Goal: Transaction & Acquisition: Purchase product/service

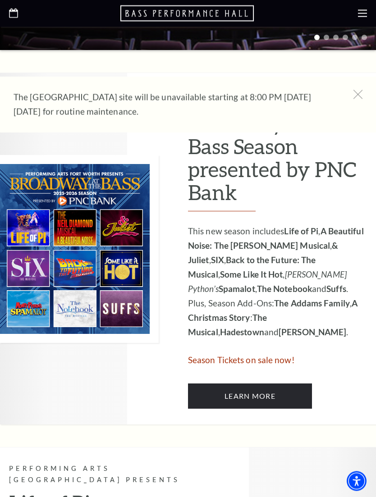
scroll to position [385, 0]
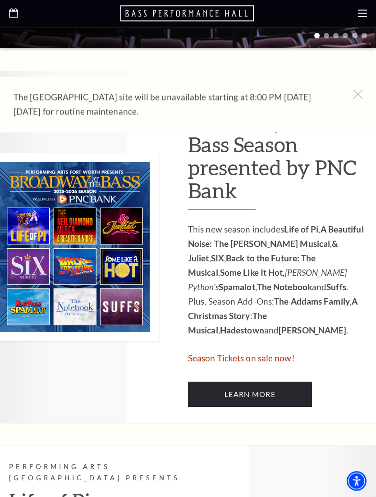
click at [271, 382] on link "Learn More" at bounding box center [250, 394] width 124 height 25
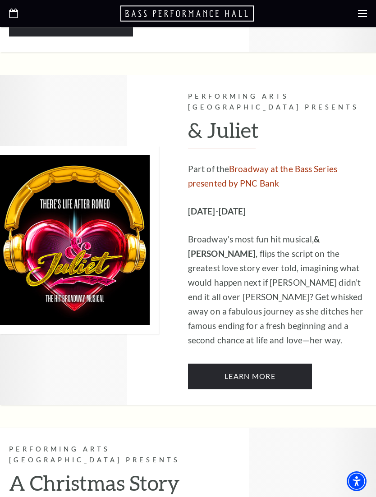
scroll to position [2402, 0]
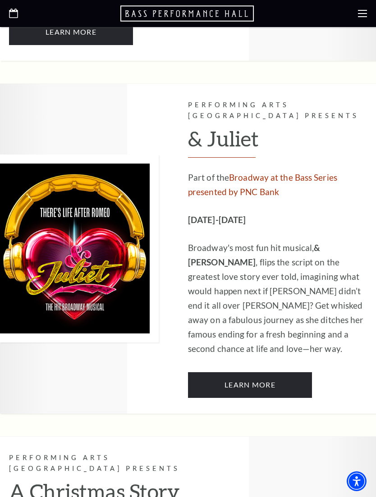
click at [276, 372] on link "Learn More" at bounding box center [250, 384] width 124 height 25
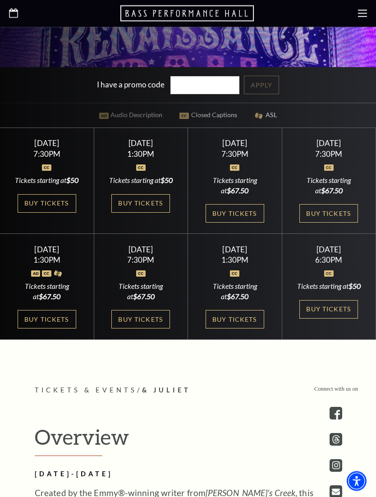
scroll to position [358, 0]
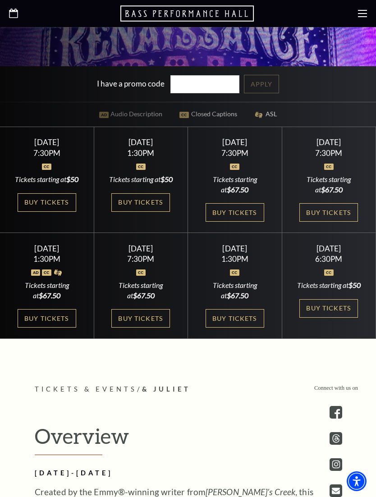
click at [332, 318] on link "Buy Tickets" at bounding box center [328, 308] width 59 height 18
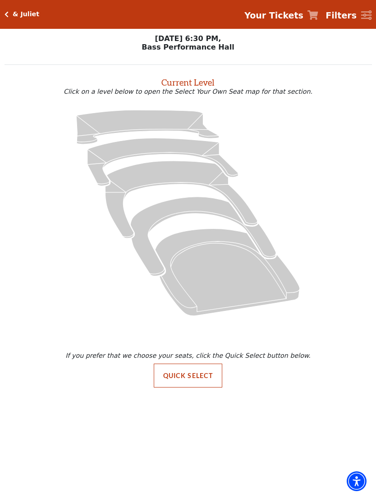
click at [196, 380] on button "Quick Select" at bounding box center [188, 376] width 69 height 24
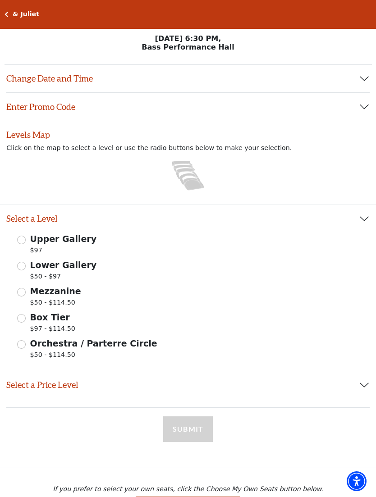
click at [24, 346] on input "Orchestra / Parterre Circle $50 - $114.50" at bounding box center [21, 344] width 9 height 9
radio input "true"
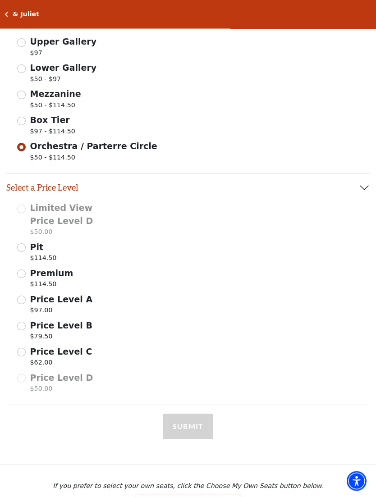
scroll to position [199, 0]
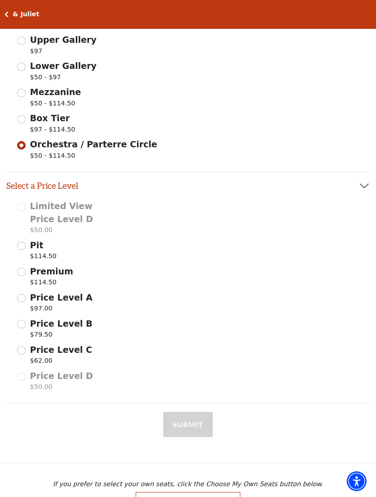
click at [24, 245] on input "Pit $114.50" at bounding box center [21, 246] width 9 height 9
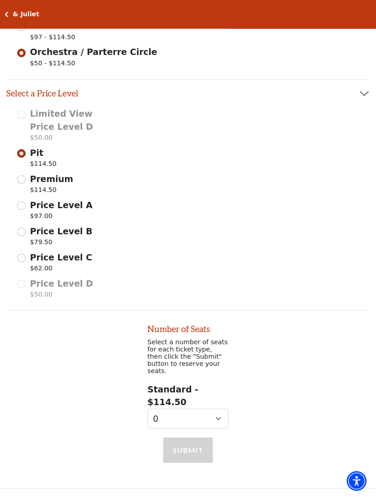
scroll to position [300, 0]
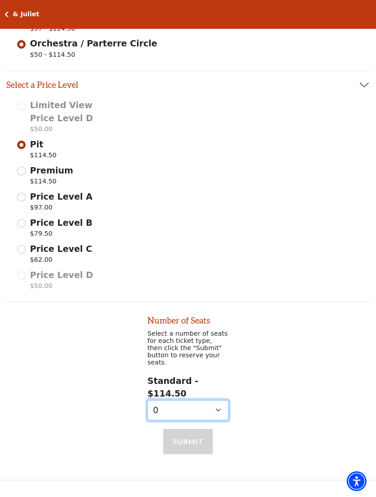
click at [218, 400] on select "0 1" at bounding box center [187, 410] width 81 height 20
click at [22, 170] on input "Premium $114.50" at bounding box center [21, 171] width 9 height 9
radio input "true"
click at [225, 400] on select "0 1 2 3 4 5 6 7" at bounding box center [187, 410] width 81 height 20
select select "3"
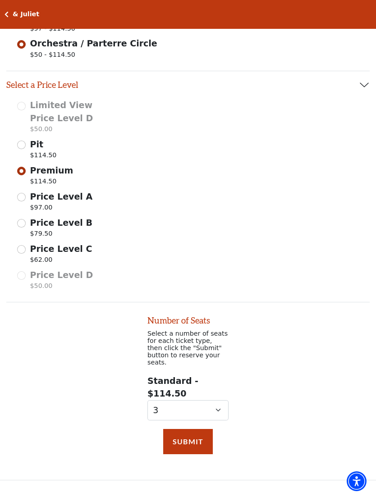
click at [194, 429] on button "Submit" at bounding box center [188, 441] width 50 height 25
click at [24, 194] on input "Price Level A $97.00" at bounding box center [21, 197] width 9 height 9
radio input "true"
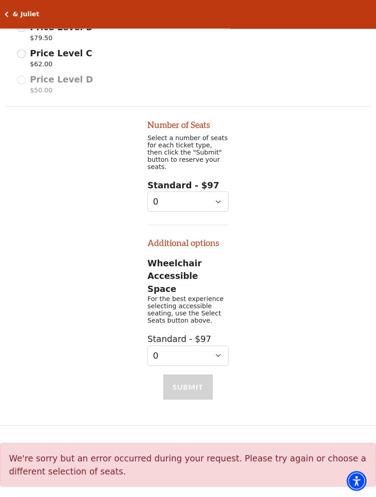
scroll to position [504, 0]
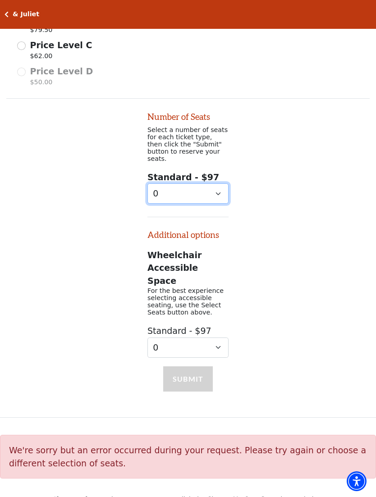
click at [220, 187] on select "0 1 2 3 4 5 6 7 8 9" at bounding box center [187, 193] width 81 height 20
select select "3"
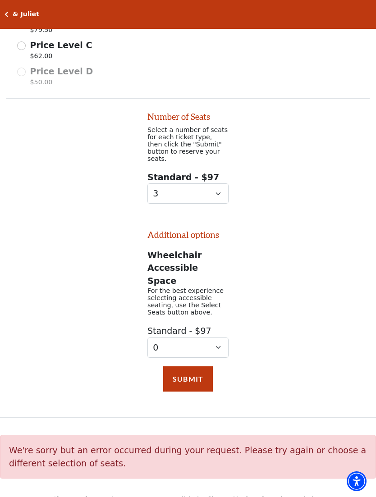
click at [194, 366] on button "Submit" at bounding box center [188, 378] width 50 height 25
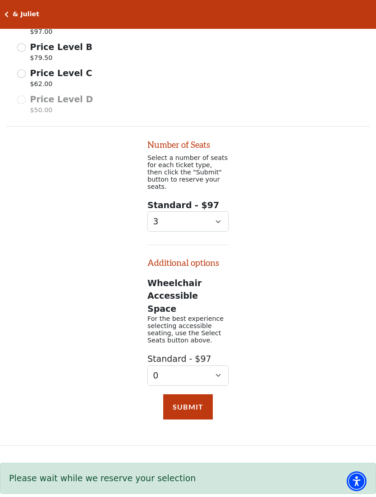
scroll to position [491, 0]
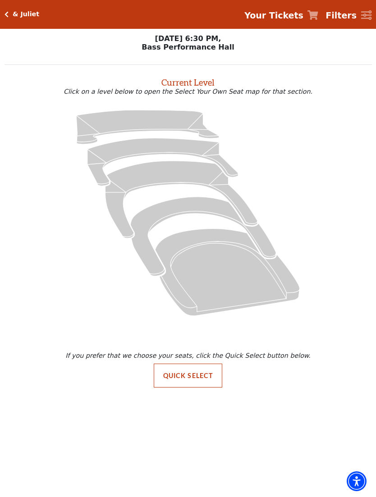
click at [237, 285] on icon at bounding box center [227, 271] width 145 height 87
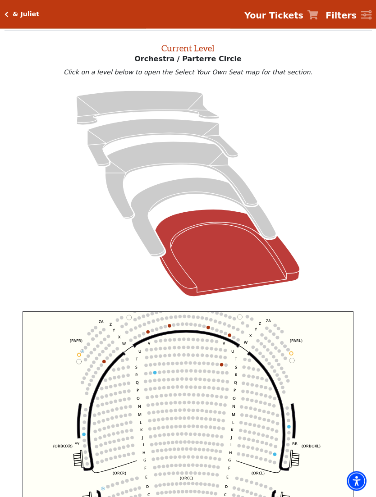
scroll to position [34, 0]
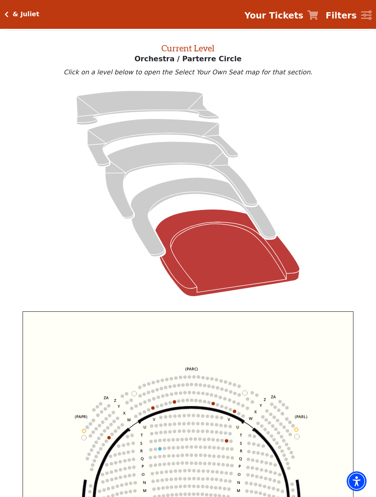
click at [269, 228] on icon at bounding box center [203, 217] width 146 height 79
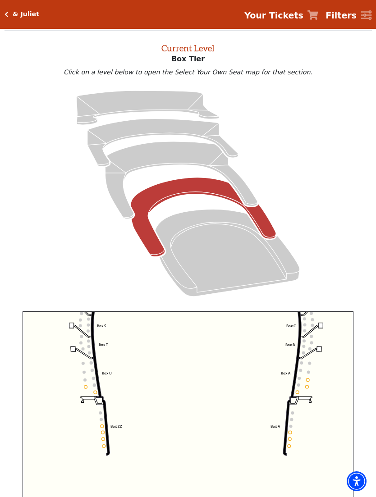
click at [311, 387] on icon "Left (BOX) Right (BOX) Center (BOX) Box ZZ Box U Box T Box S Box R Box Q Box P …" at bounding box center [188, 433] width 331 height 244
click at [311, 388] on icon "Left (BOX) Right (BOX) Center (BOX) Box ZZ Box U Box T Box S Box R Box Q Box P …" at bounding box center [188, 433] width 331 height 244
click at [312, 390] on icon "Left (BOX) Right (BOX) Center (BOX) Box ZZ Box U Box T Box S Box R Box Q Box P …" at bounding box center [188, 433] width 331 height 244
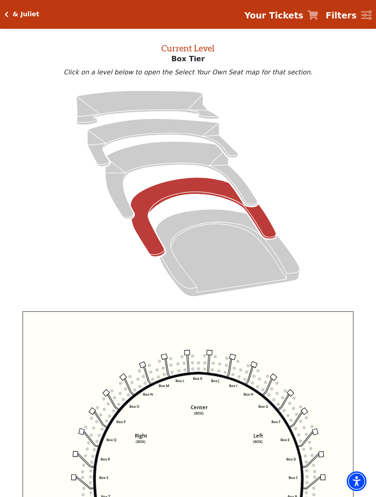
click at [241, 188] on icon at bounding box center [181, 179] width 152 height 77
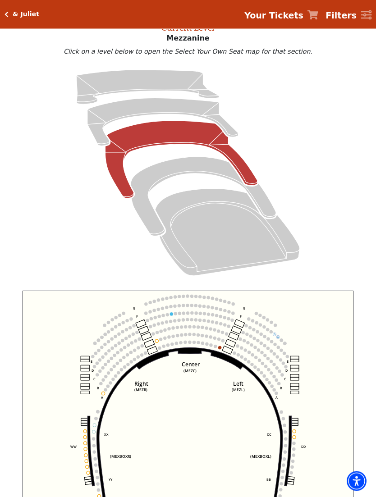
scroll to position [36, 0]
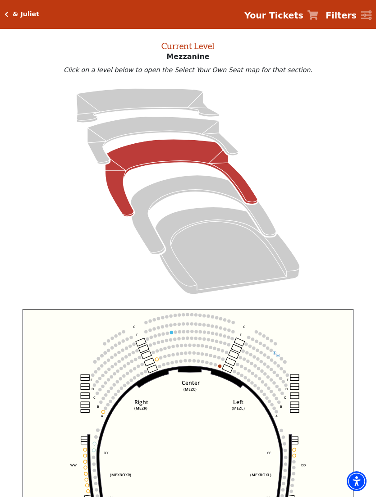
click at [225, 147] on icon at bounding box center [162, 141] width 151 height 48
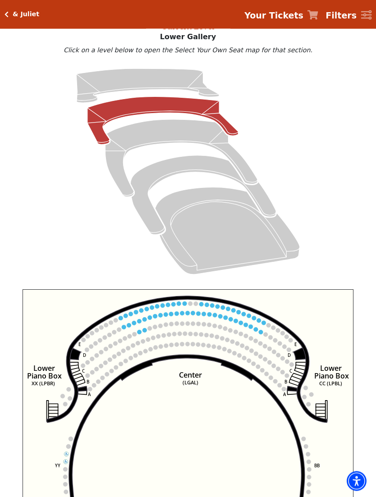
scroll to position [57, 0]
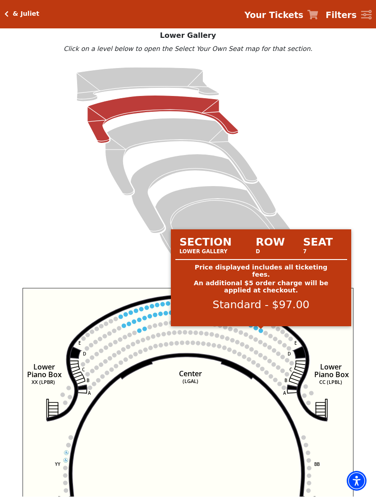
click at [262, 331] on circle at bounding box center [261, 331] width 5 height 5
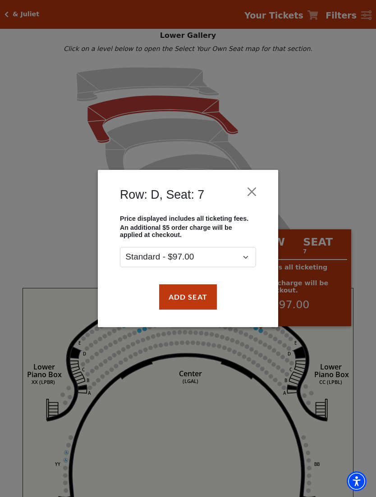
click at [254, 188] on button "Close" at bounding box center [251, 191] width 17 height 17
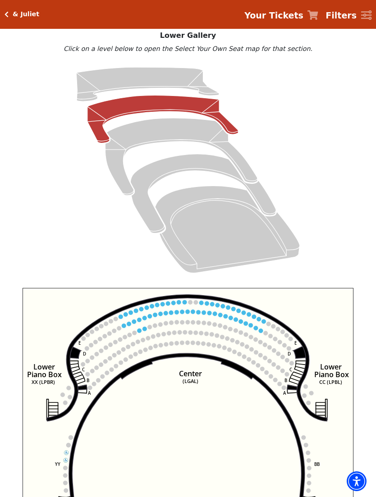
click at [203, 168] on icon at bounding box center [203, 193] width 146 height 79
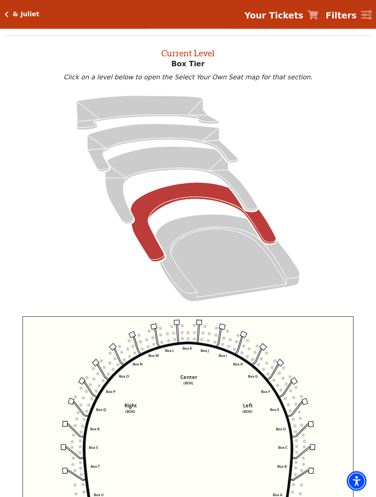
scroll to position [34, 0]
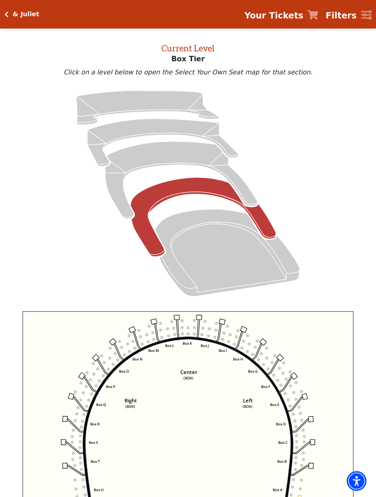
click at [186, 125] on icon at bounding box center [162, 143] width 151 height 48
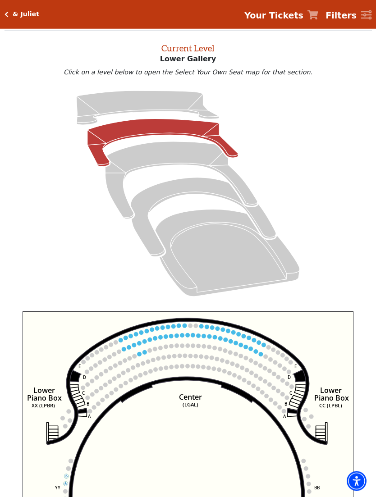
click at [262, 355] on circle at bounding box center [261, 354] width 5 height 5
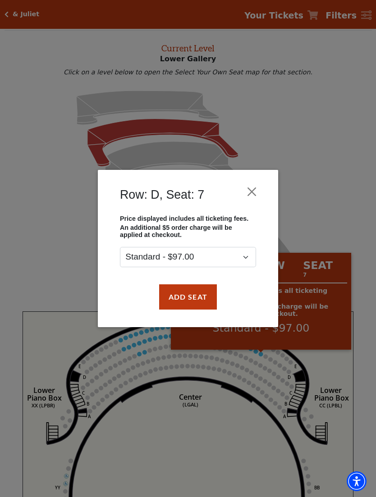
click at [255, 188] on button "Close" at bounding box center [251, 191] width 17 height 17
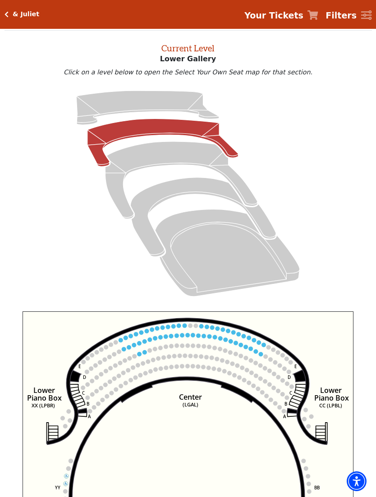
click at [244, 347] on circle at bounding box center [246, 347] width 5 height 5
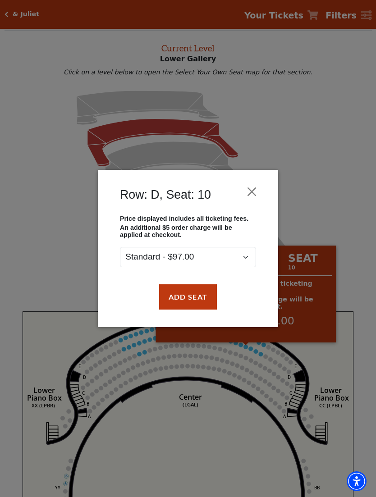
click at [257, 185] on button "Close" at bounding box center [251, 191] width 17 height 17
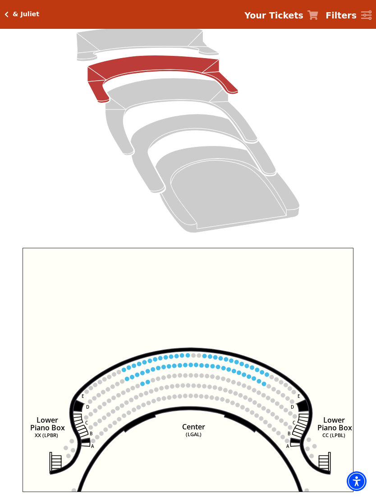
scroll to position [67, 0]
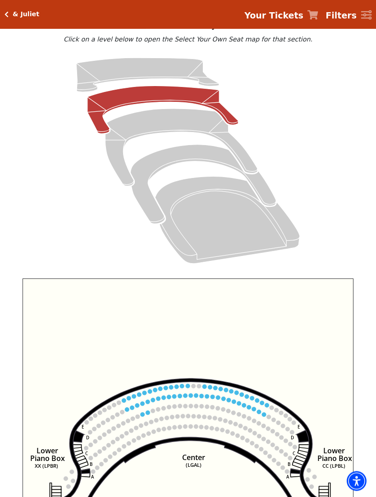
click at [197, 74] on icon at bounding box center [147, 75] width 142 height 34
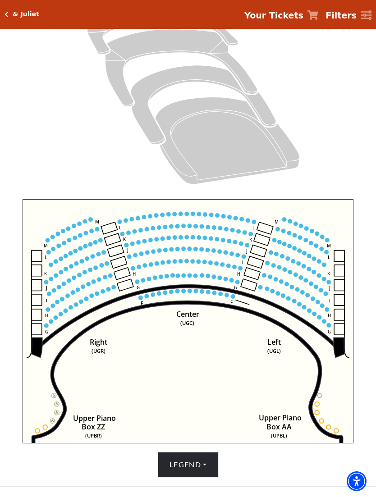
scroll to position [147, 0]
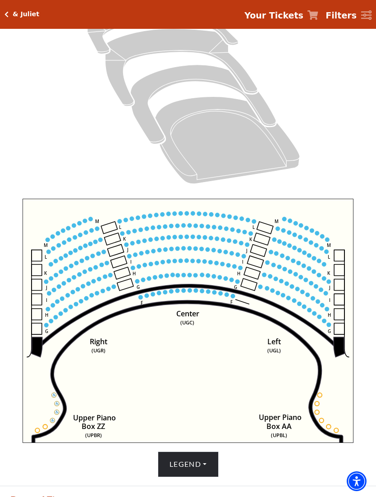
click at [201, 293] on circle at bounding box center [202, 291] width 5 height 5
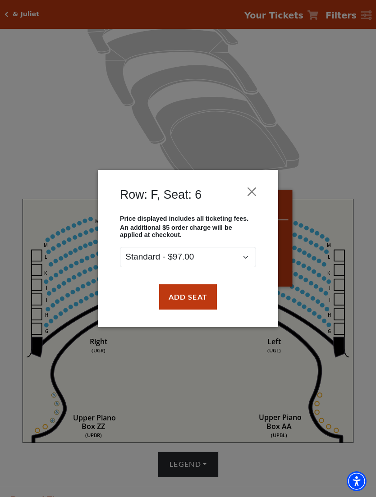
click at [257, 183] on button "Close" at bounding box center [251, 191] width 17 height 17
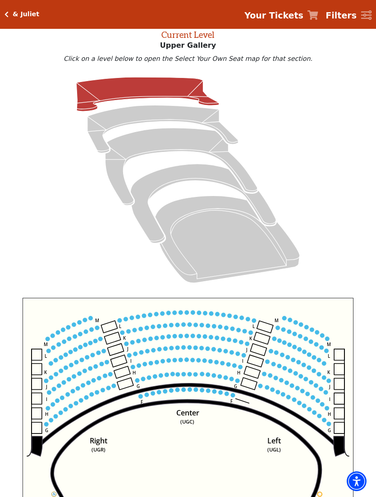
scroll to position [0, 0]
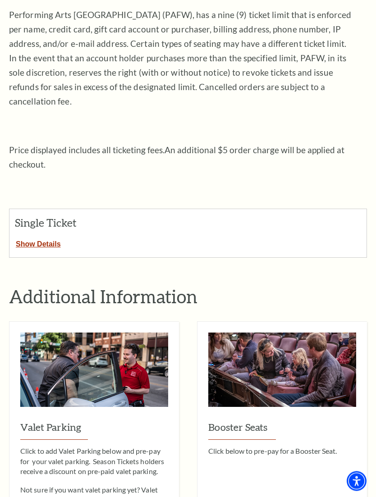
scroll to position [191, 0]
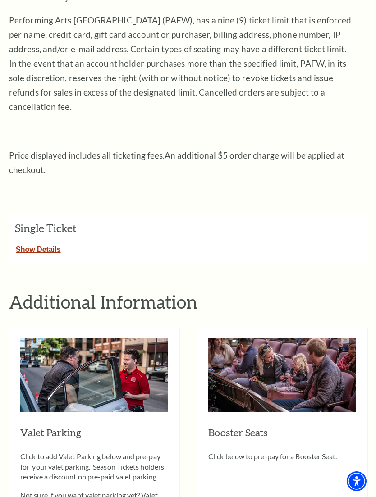
click at [47, 242] on button "Show Details" at bounding box center [38, 248] width 58 height 12
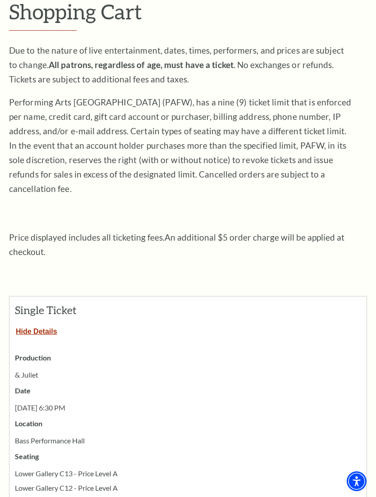
scroll to position [0, 0]
